Goal: Task Accomplishment & Management: Manage account settings

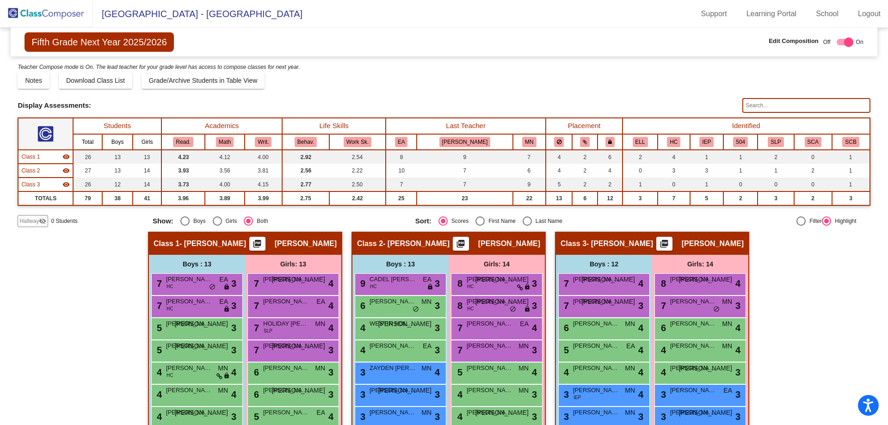
scroll to position [174, 0]
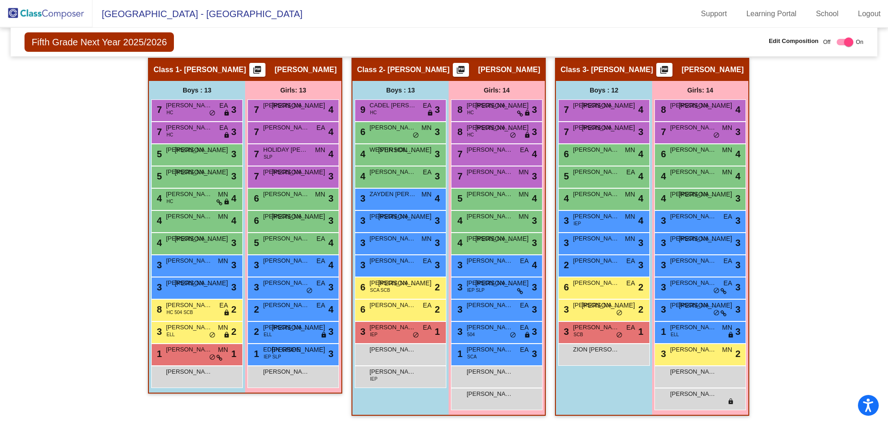
click at [54, 14] on img at bounding box center [46, 13] width 92 height 27
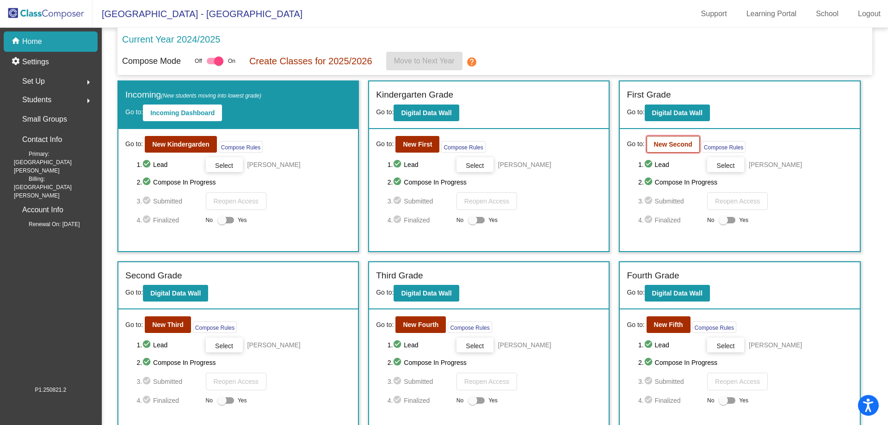
click at [672, 146] on b "New Second" at bounding box center [673, 144] width 38 height 7
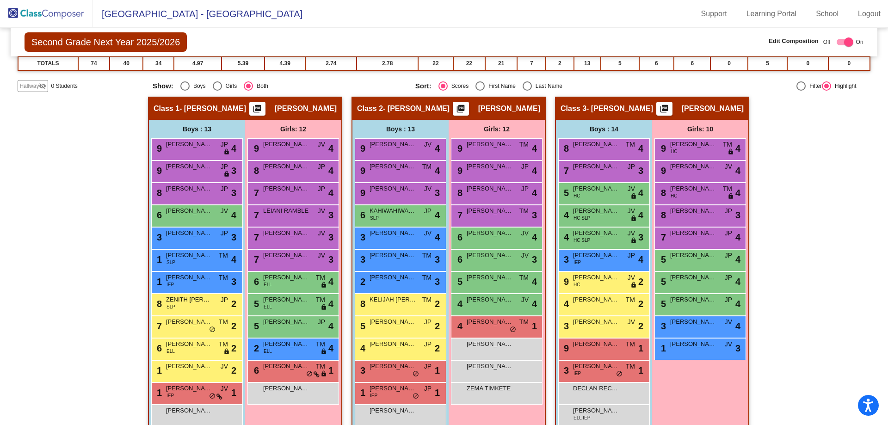
scroll to position [174, 0]
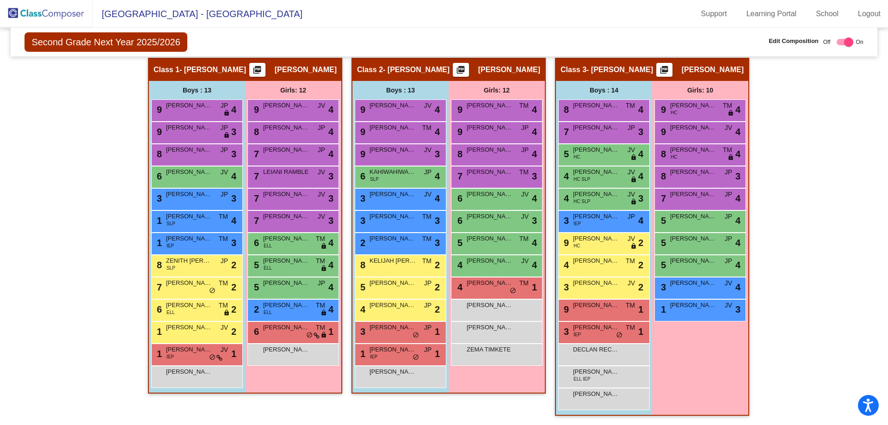
click at [49, 10] on img at bounding box center [46, 13] width 92 height 27
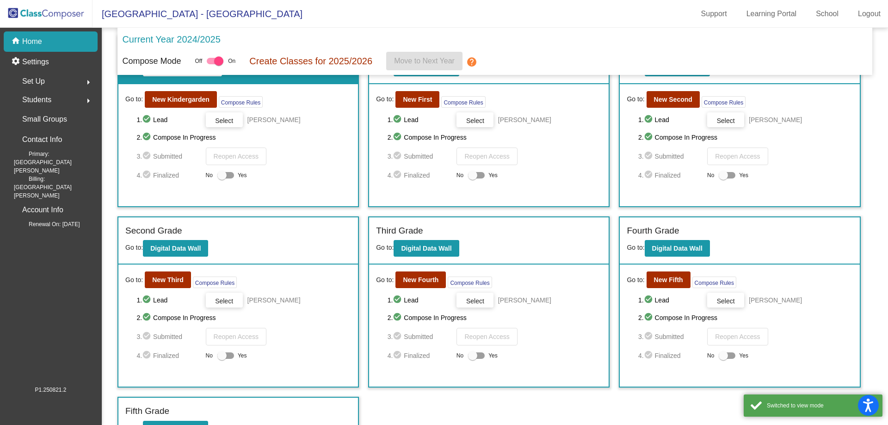
scroll to position [46, 0]
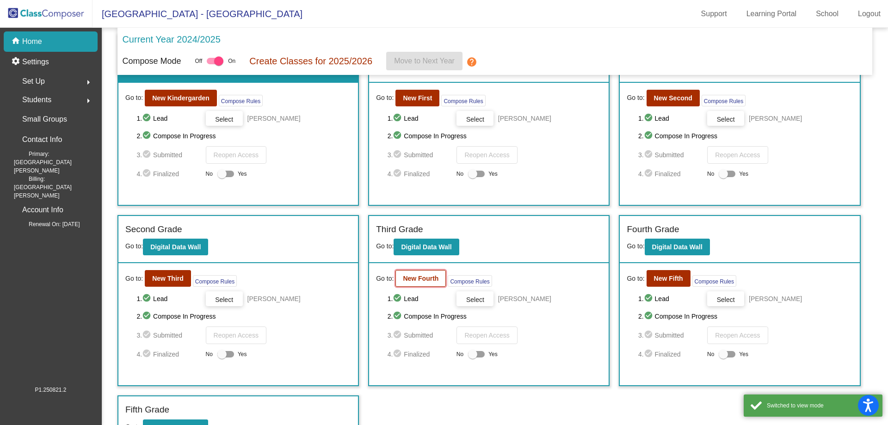
click at [415, 272] on button "New Fourth" at bounding box center [420, 278] width 50 height 17
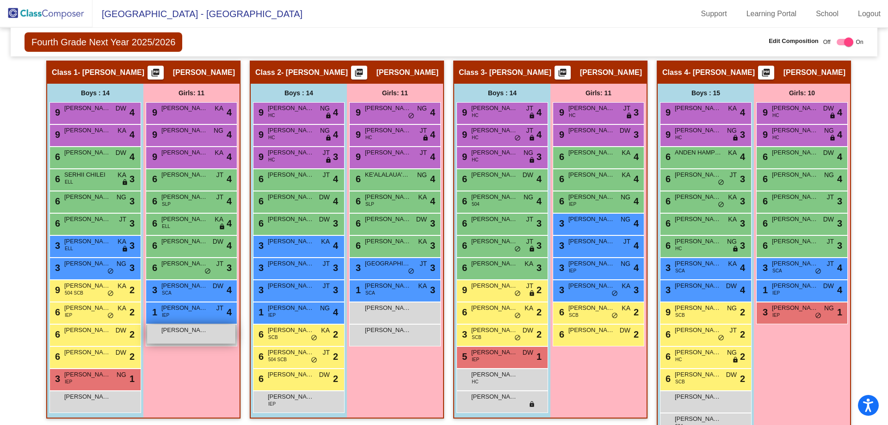
scroll to position [210, 0]
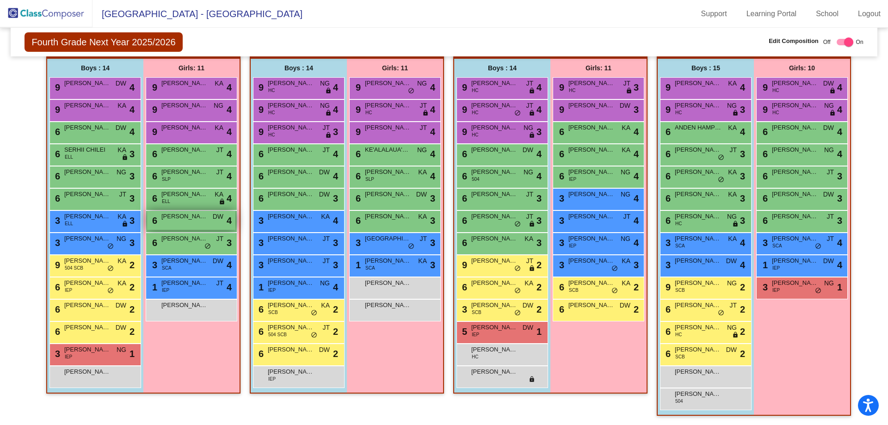
click at [184, 220] on span "[PERSON_NAME]" at bounding box center [184, 216] width 46 height 9
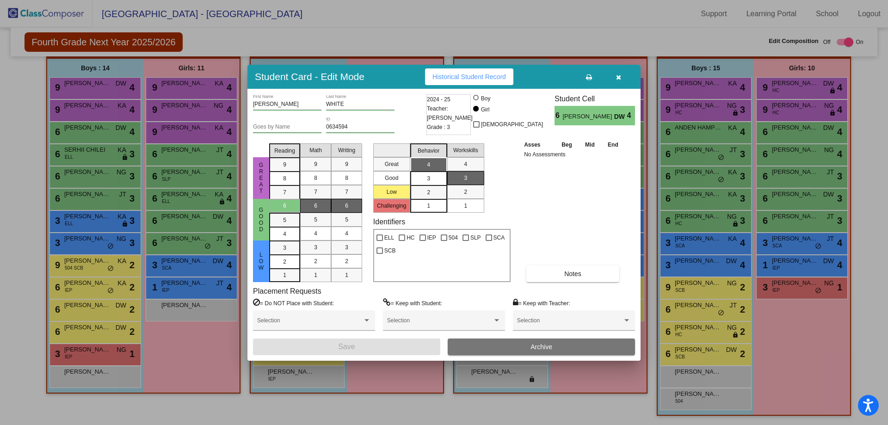
click at [525, 354] on button "Archive" at bounding box center [540, 346] width 187 height 17
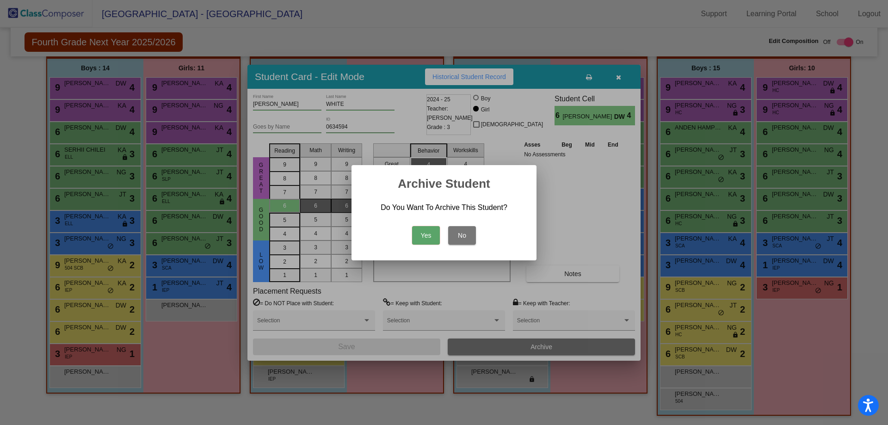
click at [430, 238] on button "Yes" at bounding box center [426, 235] width 28 height 18
